Goal: Information Seeking & Learning: Learn about a topic

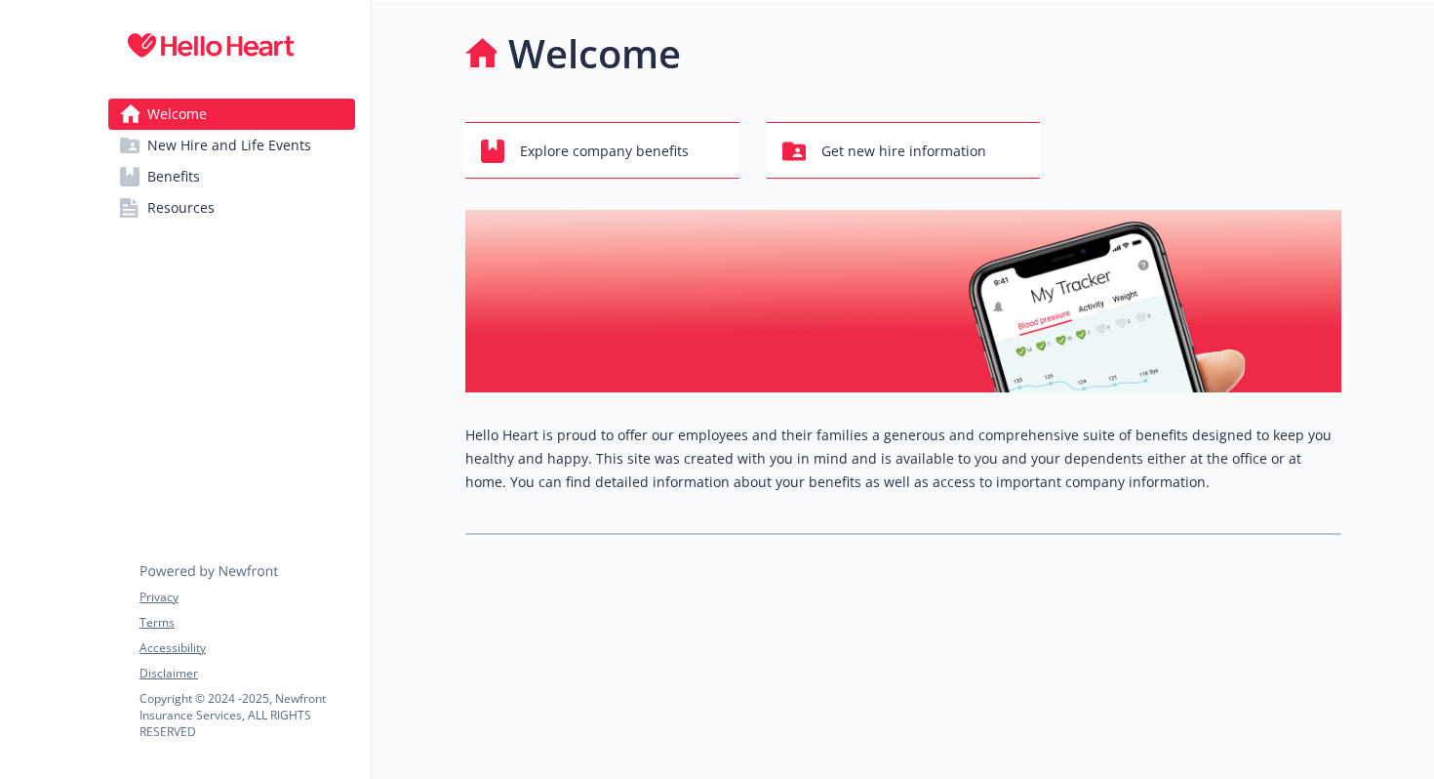
click at [191, 177] on span "Benefits" at bounding box center [173, 176] width 53 height 31
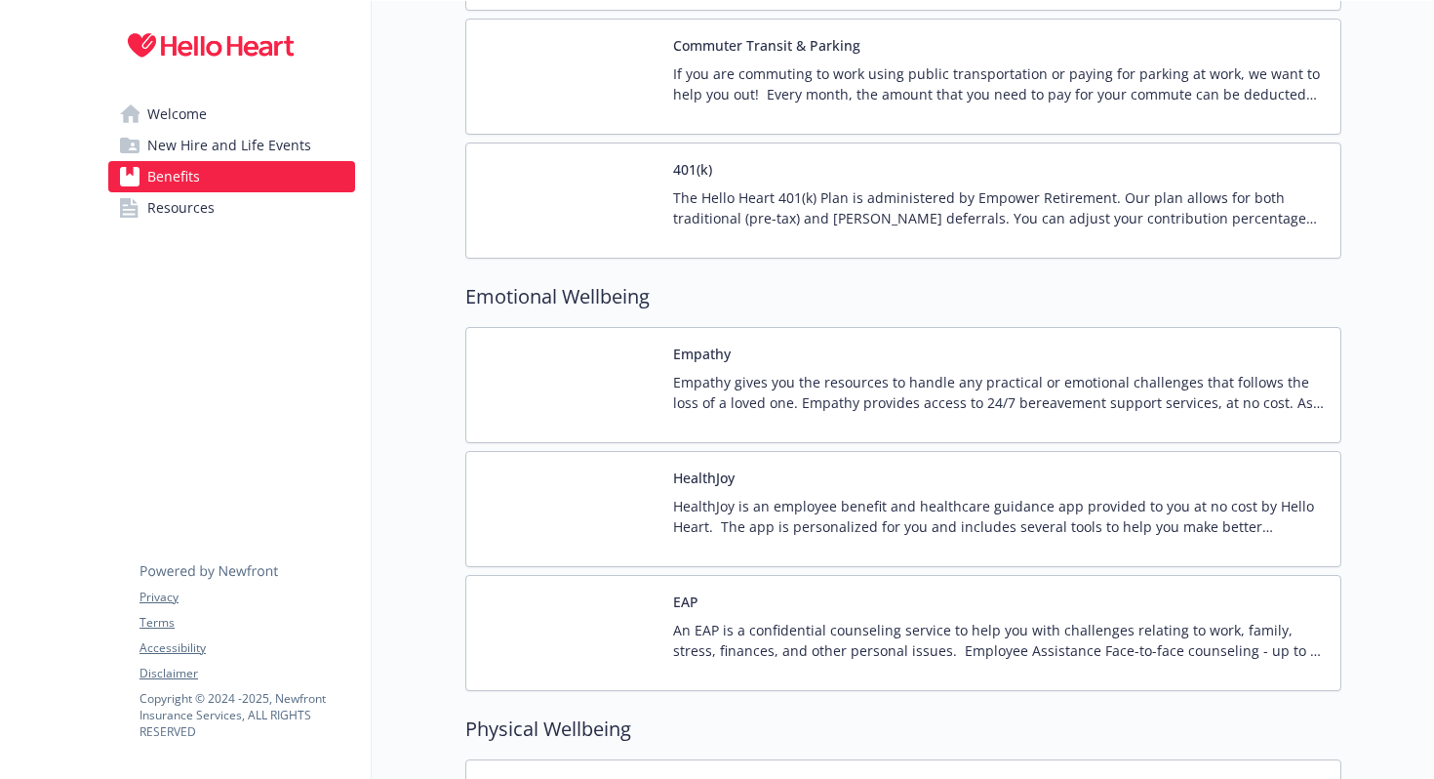
scroll to position [2603, 0]
